Goal: Browse casually: Explore the website without a specific task or goal

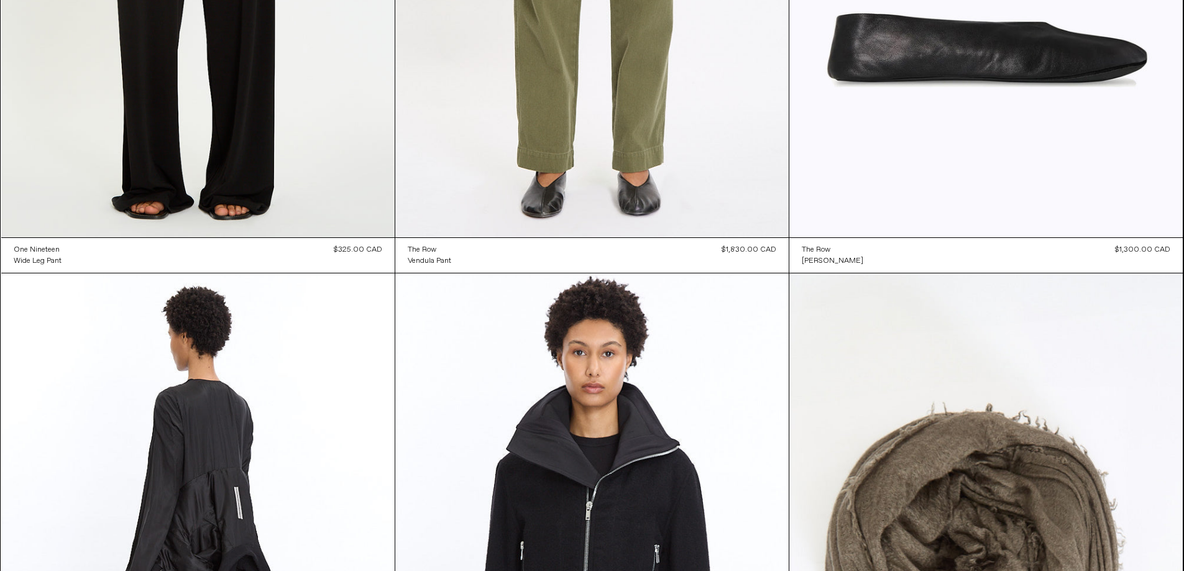
scroll to position [13098, 0]
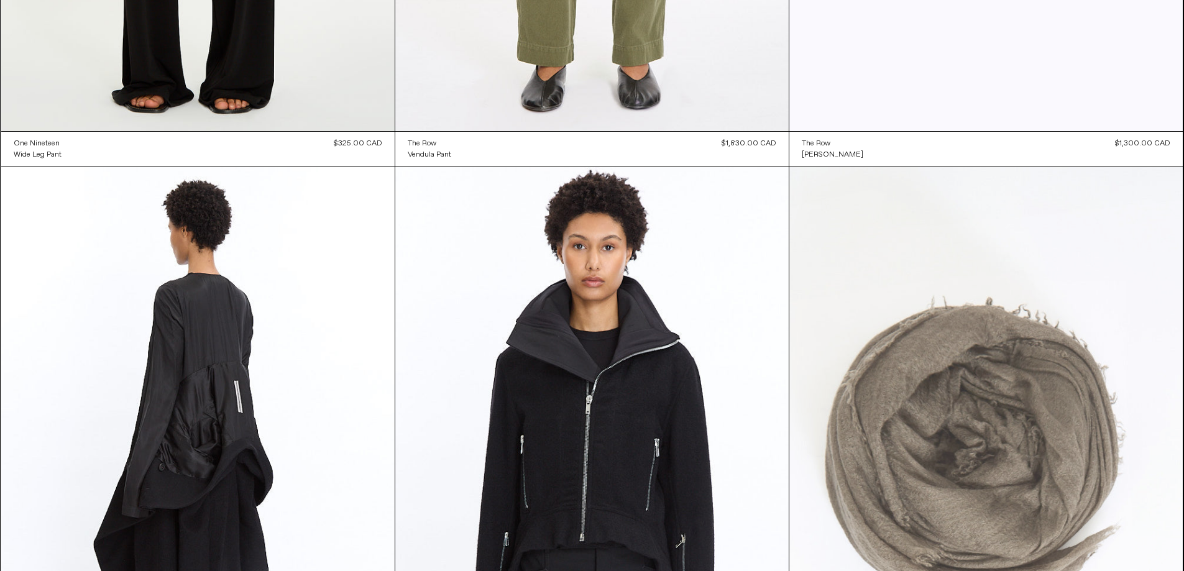
scroll to position [13089, 0]
